Goal: Task Accomplishment & Management: Manage account settings

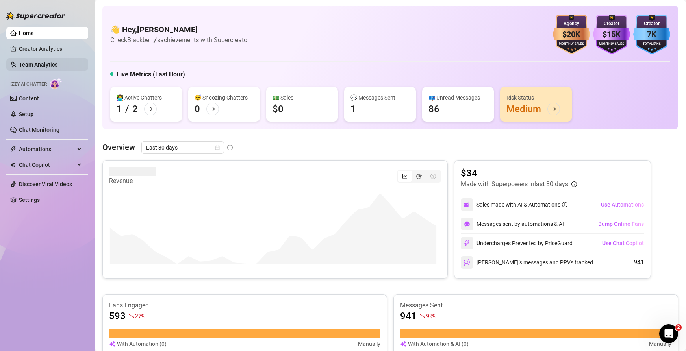
click at [48, 67] on link "Team Analytics" at bounding box center [38, 64] width 39 height 6
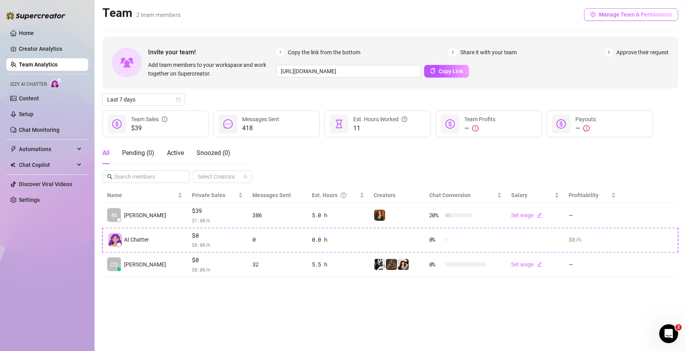
click at [647, 17] on span "Manage Team & Permissions" at bounding box center [635, 14] width 73 height 6
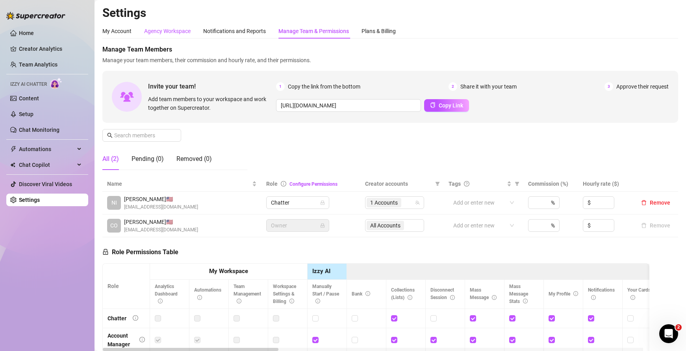
click at [163, 31] on div "Agency Workspace" at bounding box center [167, 31] width 46 height 9
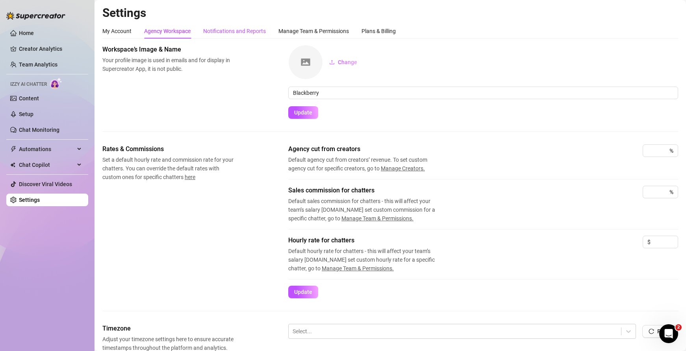
click at [218, 34] on div "Notifications and Reports" at bounding box center [234, 31] width 63 height 9
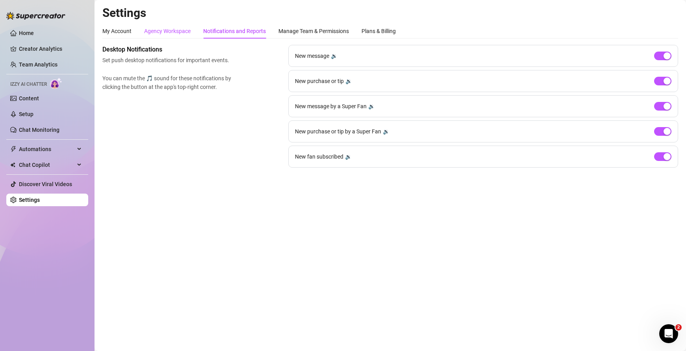
click at [145, 31] on div "Agency Workspace" at bounding box center [167, 31] width 46 height 9
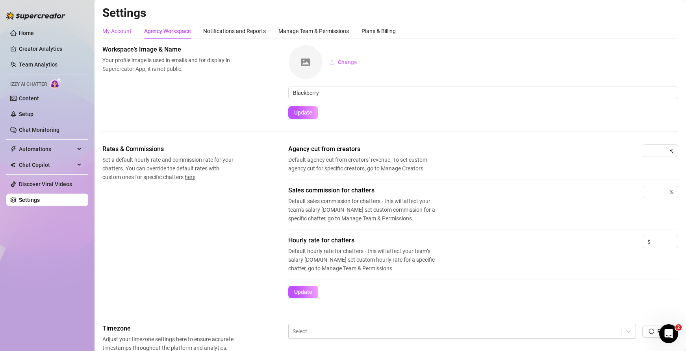
click at [120, 31] on div "My Account" at bounding box center [116, 31] width 29 height 9
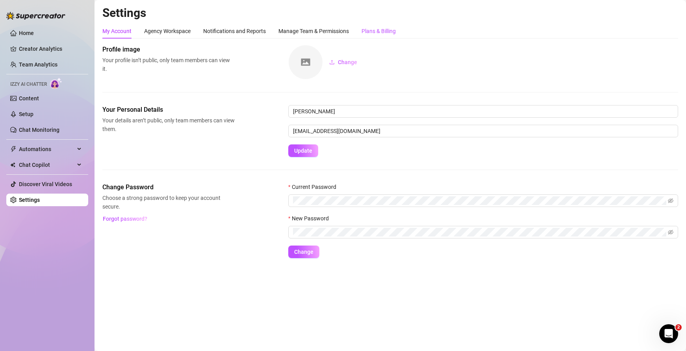
click at [383, 35] on div "Plans & Billing" at bounding box center [378, 31] width 34 height 9
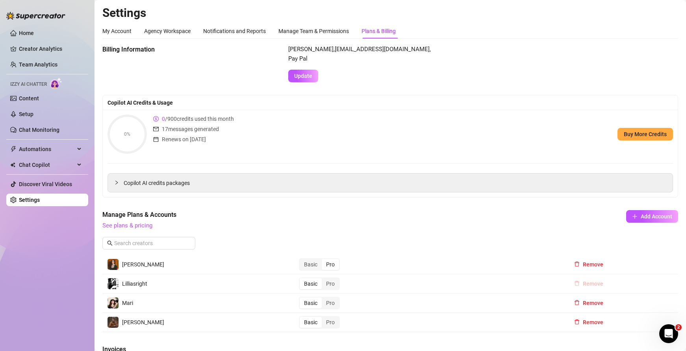
click at [591, 280] on button "Remove" at bounding box center [588, 283] width 42 height 13
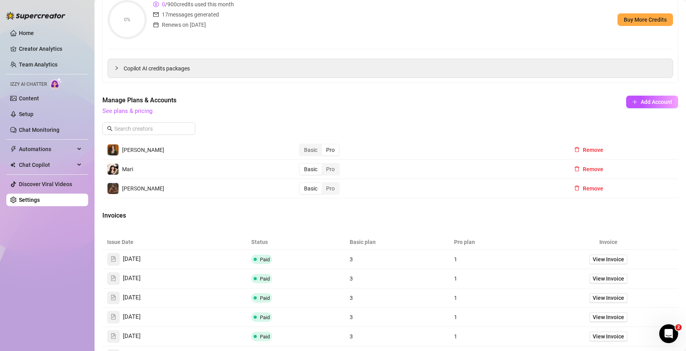
scroll to position [39, 0]
